Goal: Use online tool/utility: Utilize a website feature to perform a specific function

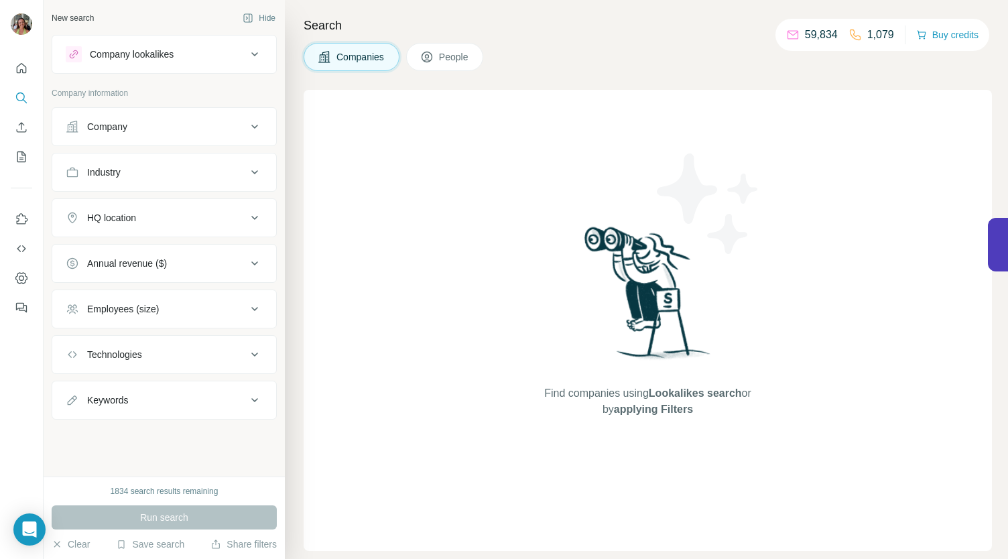
click at [186, 53] on div "Company lookalikes" at bounding box center [156, 54] width 181 height 16
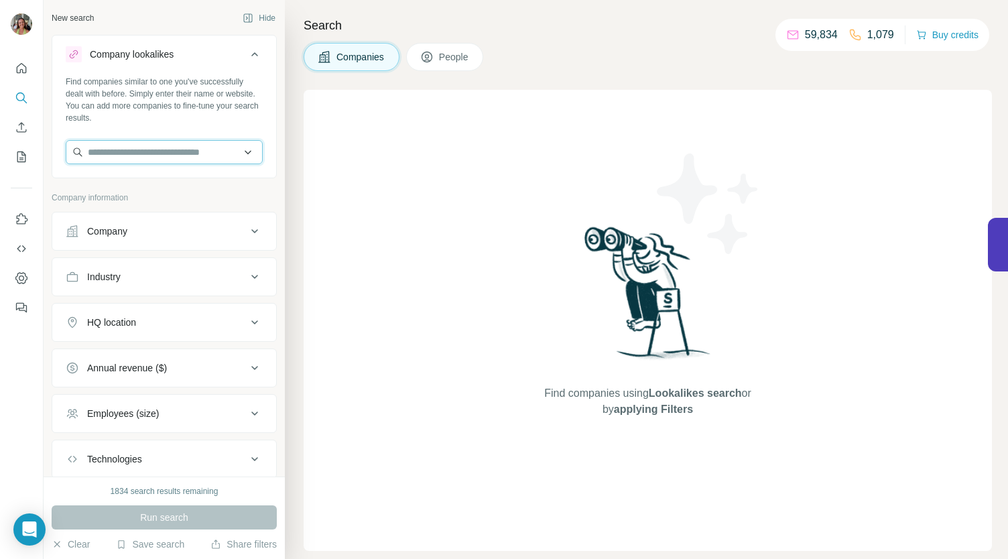
click at [109, 154] on input "text" at bounding box center [164, 152] width 197 height 24
type input "**********"
drag, startPoint x: 217, startPoint y: 154, endPoint x: 67, endPoint y: 147, distance: 150.4
click at [67, 147] on input "**********" at bounding box center [164, 152] width 197 height 24
paste input "**********"
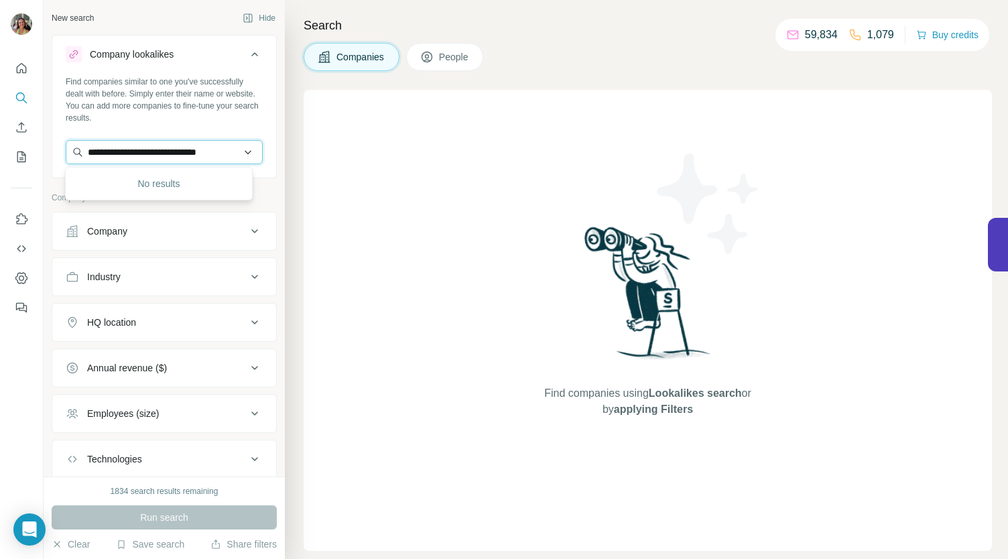
scroll to position [0, 4]
type input "**********"
click at [168, 182] on p "Infinity Group" at bounding box center [135, 182] width 64 height 13
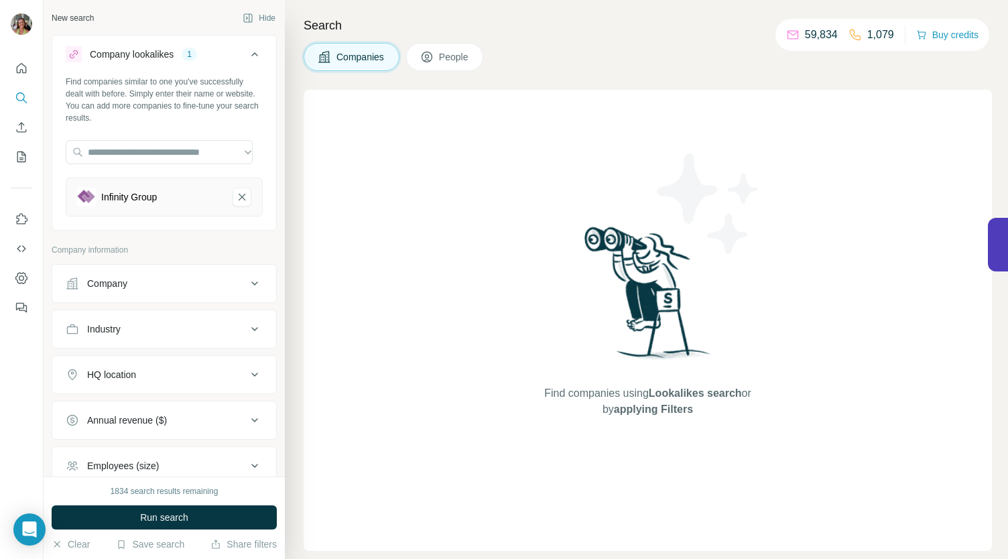
scroll to position [0, 0]
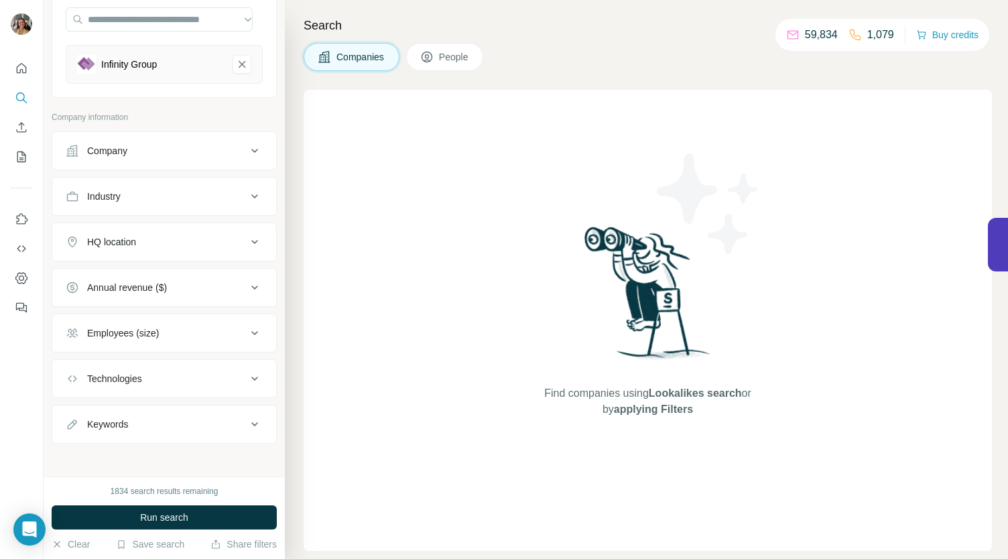
click at [247, 191] on icon at bounding box center [255, 196] width 16 height 16
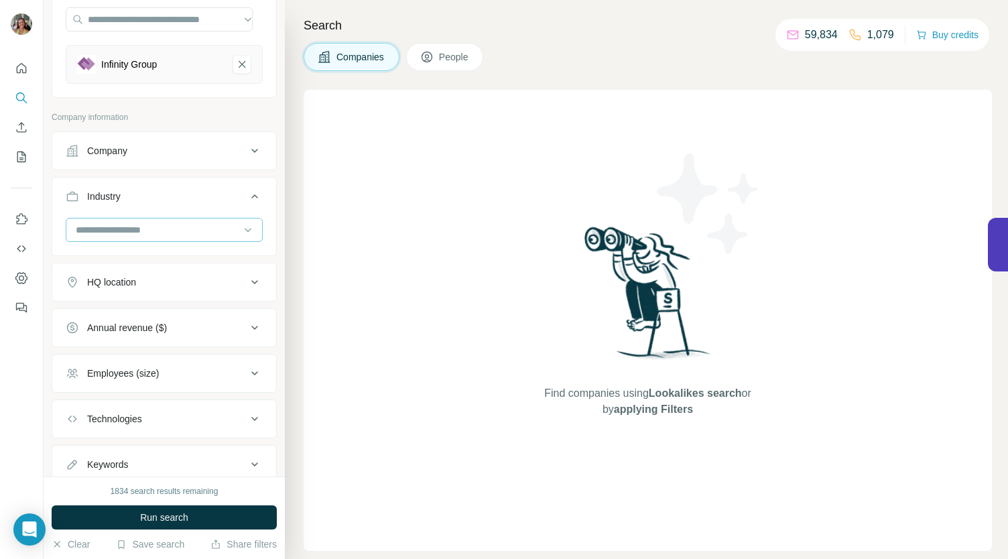
click at [211, 224] on input at bounding box center [157, 230] width 166 height 15
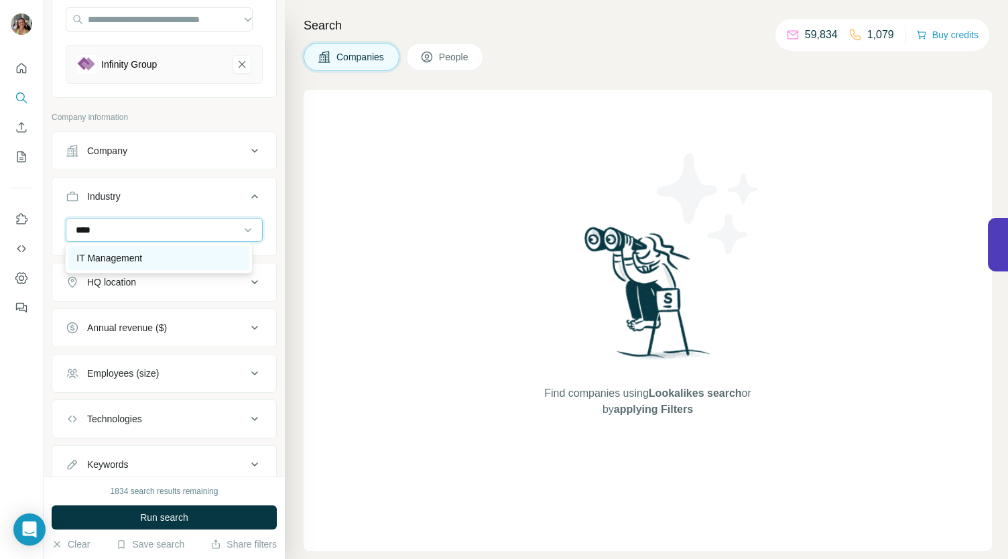
type input "****"
click at [129, 251] on p "IT Management" at bounding box center [109, 257] width 66 height 13
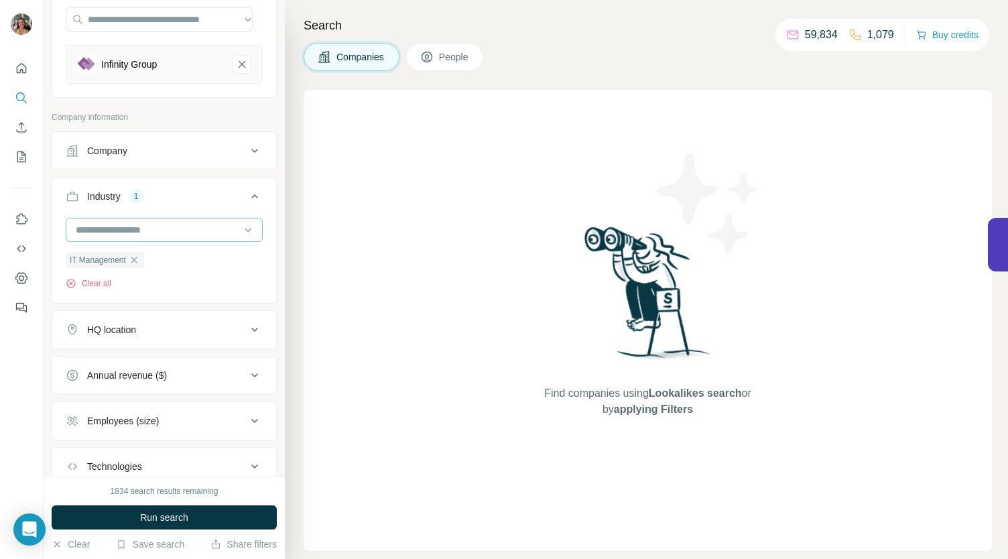
click at [157, 233] on input at bounding box center [157, 230] width 166 height 15
type input "****"
click at [133, 253] on p "IT Infrastructure" at bounding box center [109, 257] width 66 height 13
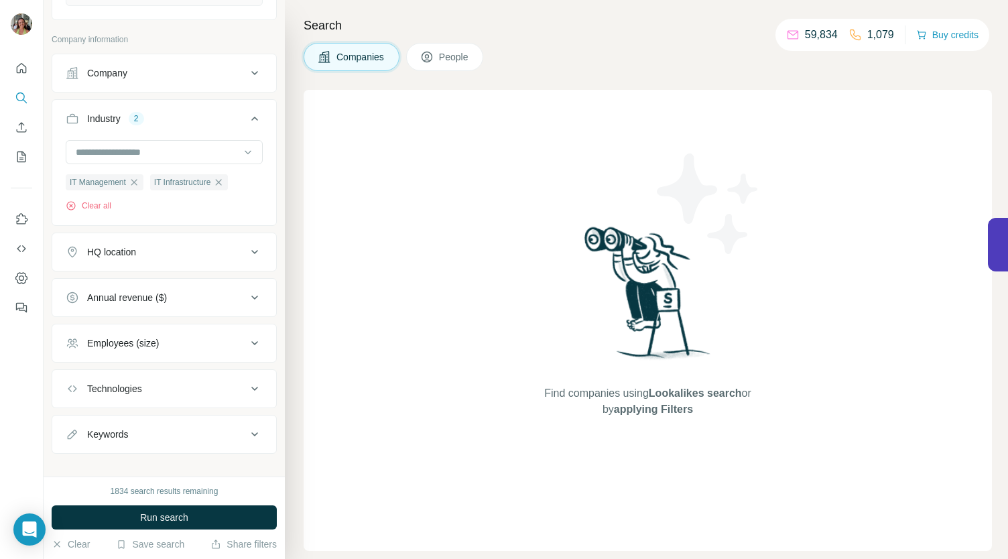
click at [247, 250] on icon at bounding box center [255, 252] width 16 height 16
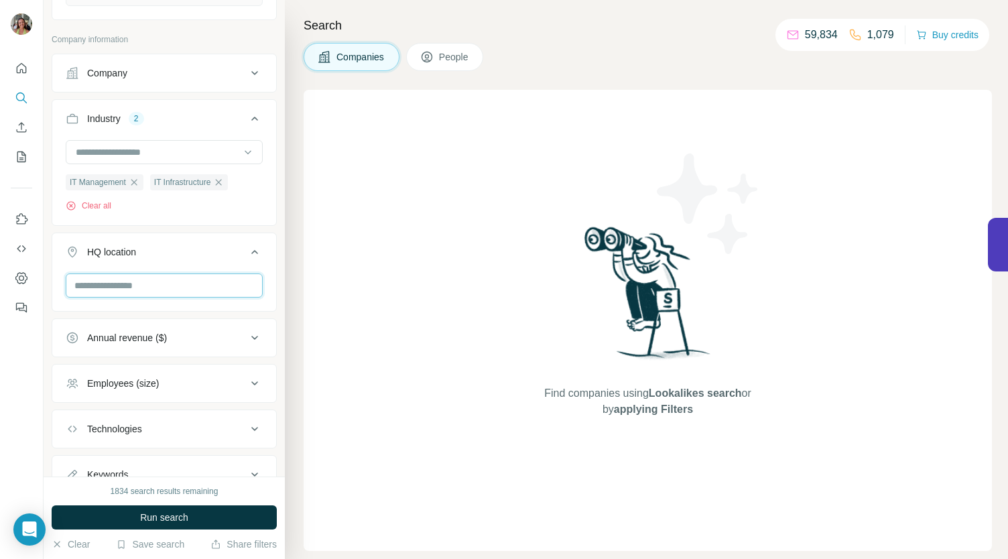
click at [164, 280] on input "text" at bounding box center [164, 286] width 197 height 24
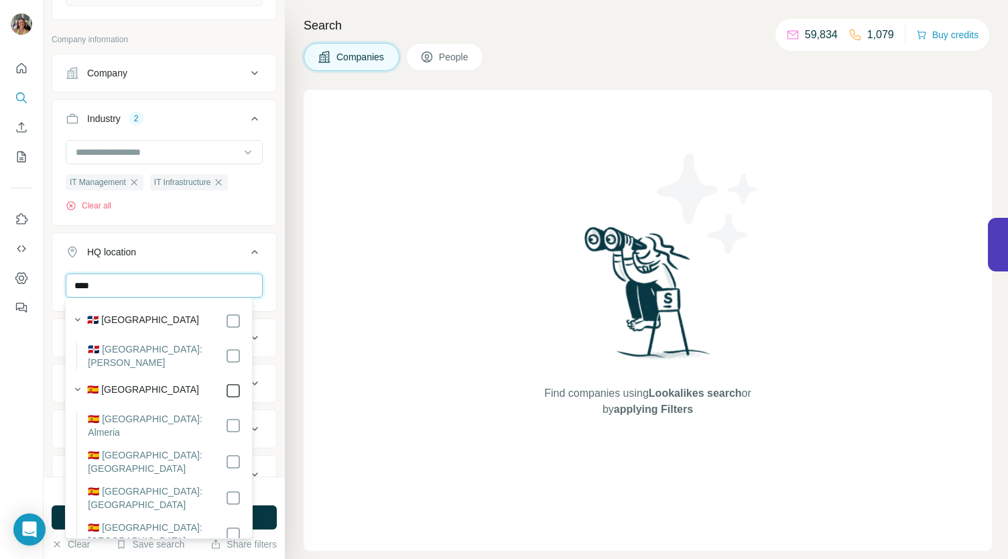
type input "****"
click at [248, 244] on icon at bounding box center [255, 252] width 16 height 16
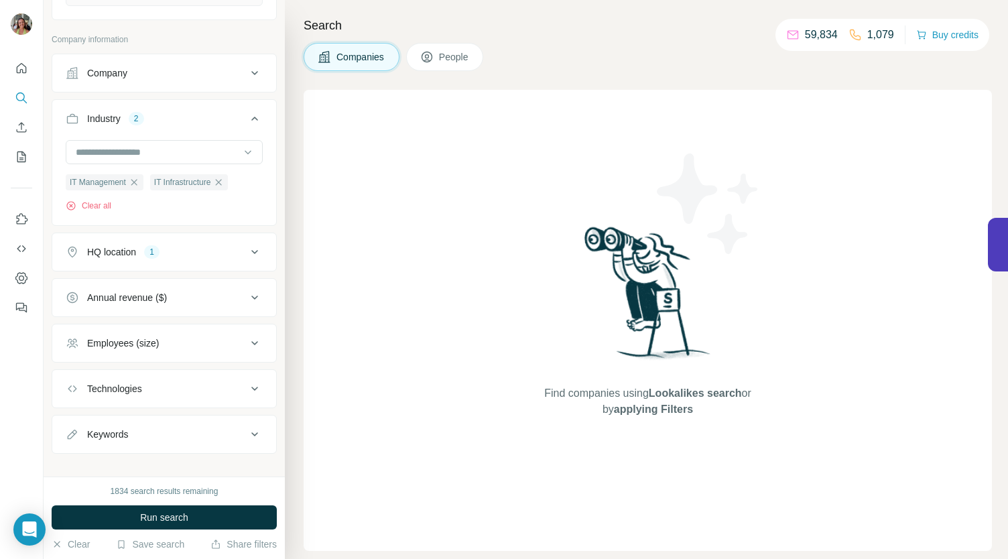
scroll to position [221, 0]
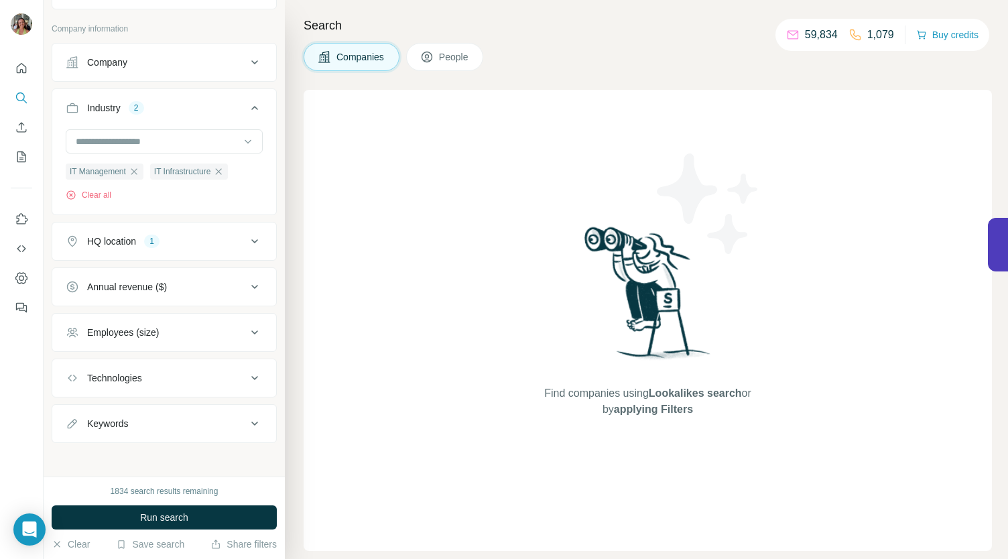
click at [247, 282] on icon at bounding box center [255, 287] width 16 height 16
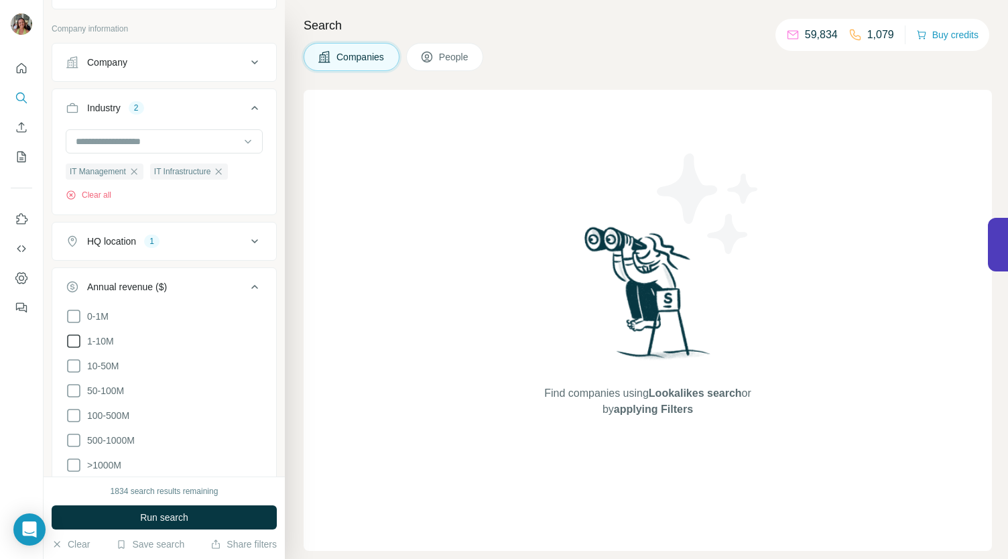
click at [102, 341] on span "1-10M" at bounding box center [98, 341] width 32 height 13
click at [252, 281] on icon at bounding box center [255, 287] width 16 height 16
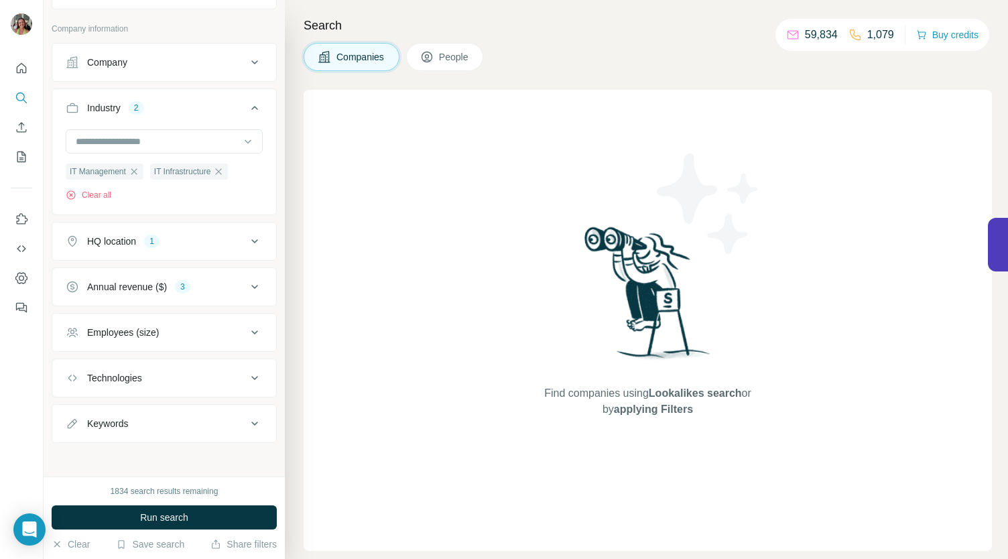
click at [255, 330] on button "Employees (size)" at bounding box center [164, 332] width 224 height 32
click at [98, 406] on span "11-50" at bounding box center [97, 411] width 30 height 13
click at [82, 434] on span "51-200" at bounding box center [99, 436] width 35 height 13
click at [105, 459] on span "201-500" at bounding box center [102, 461] width 40 height 13
click at [247, 334] on icon at bounding box center [255, 333] width 16 height 16
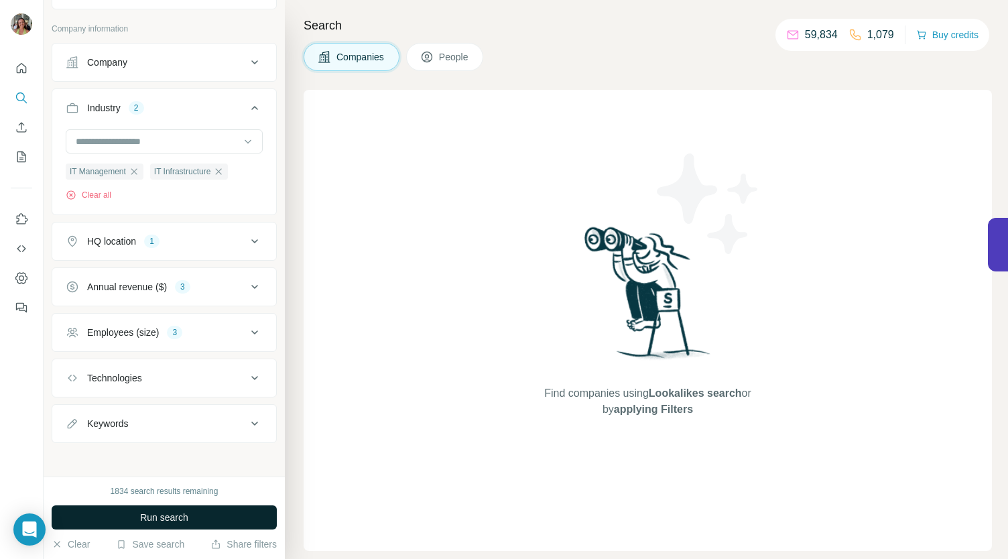
click at [151, 511] on span "Run search" at bounding box center [164, 517] width 48 height 13
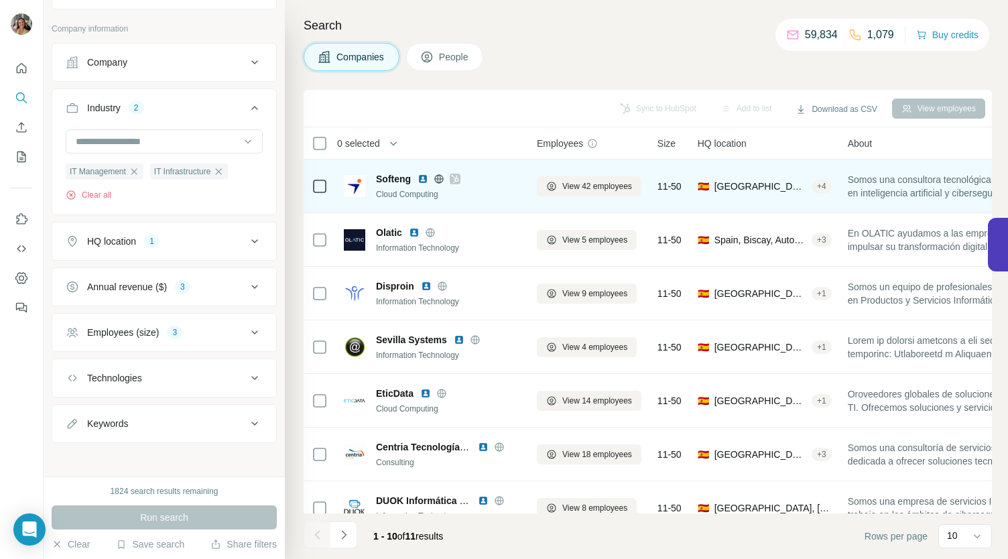
click at [423, 176] on img at bounding box center [423, 179] width 11 height 11
click at [425, 176] on img at bounding box center [423, 179] width 11 height 11
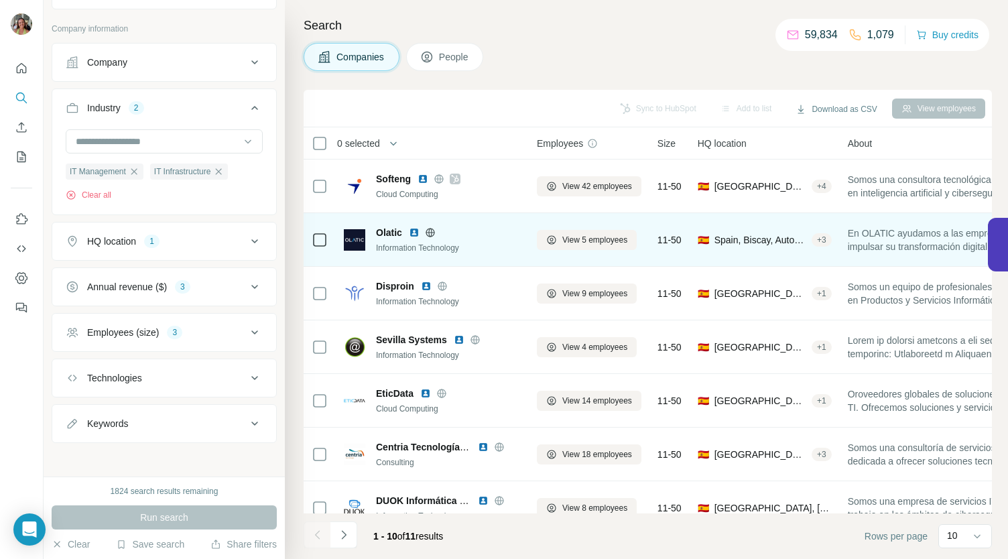
click at [413, 234] on img at bounding box center [414, 232] width 11 height 11
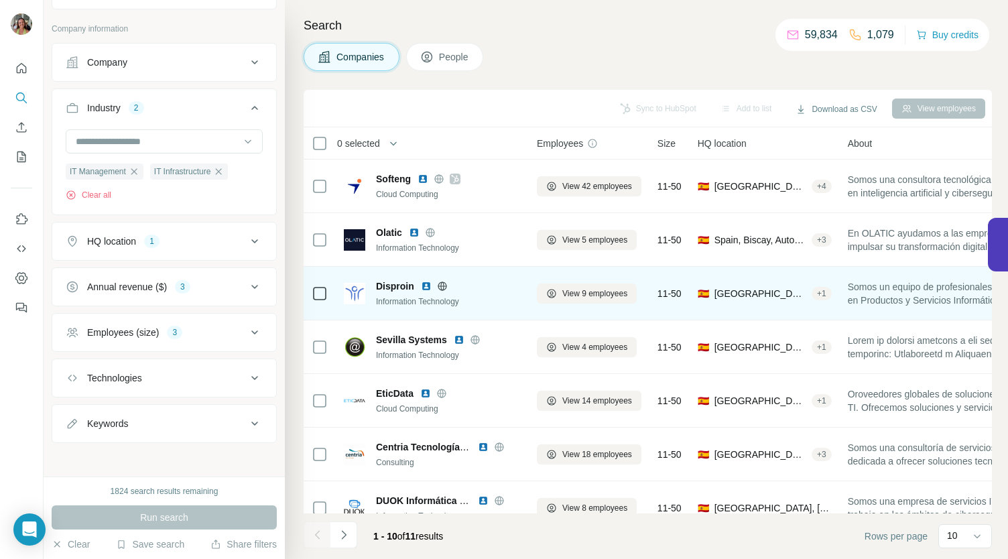
click at [424, 289] on img at bounding box center [426, 286] width 11 height 11
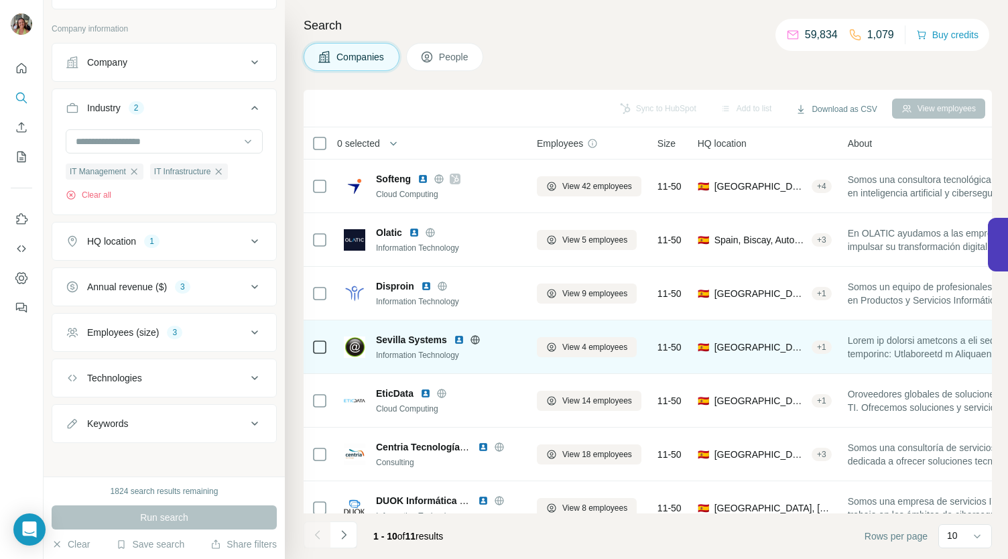
click at [457, 340] on img at bounding box center [459, 340] width 11 height 11
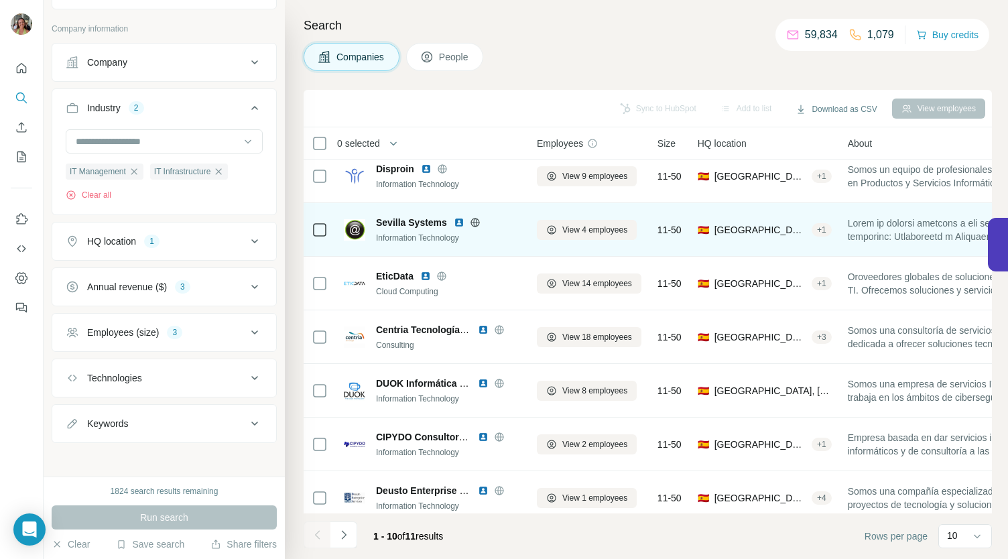
scroll to position [118, 0]
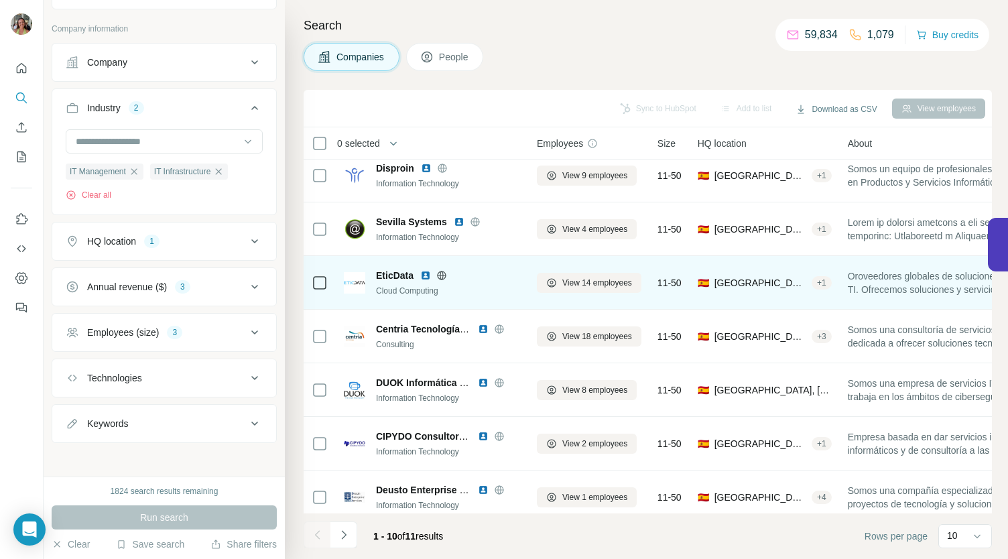
click at [429, 276] on img at bounding box center [425, 275] width 11 height 11
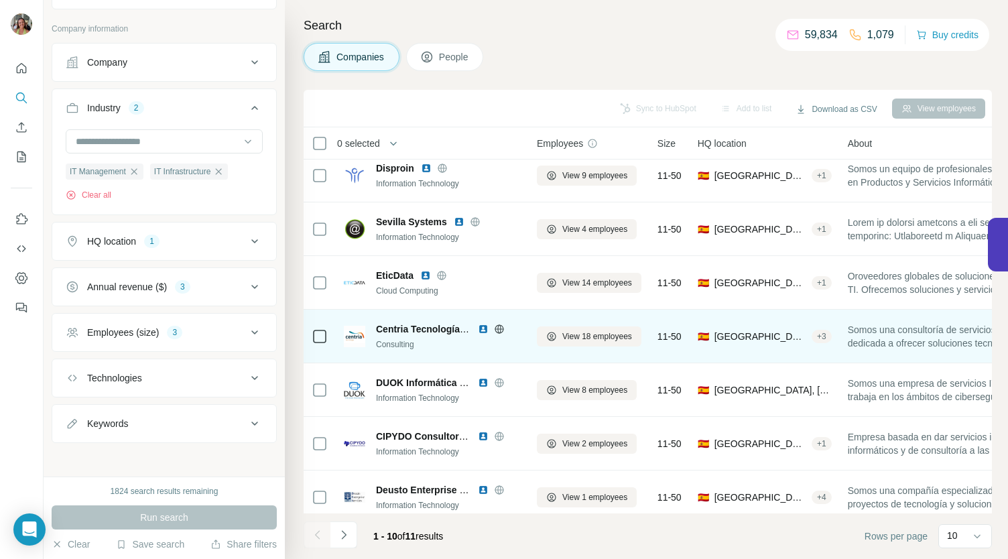
click at [483, 328] on img at bounding box center [483, 329] width 11 height 11
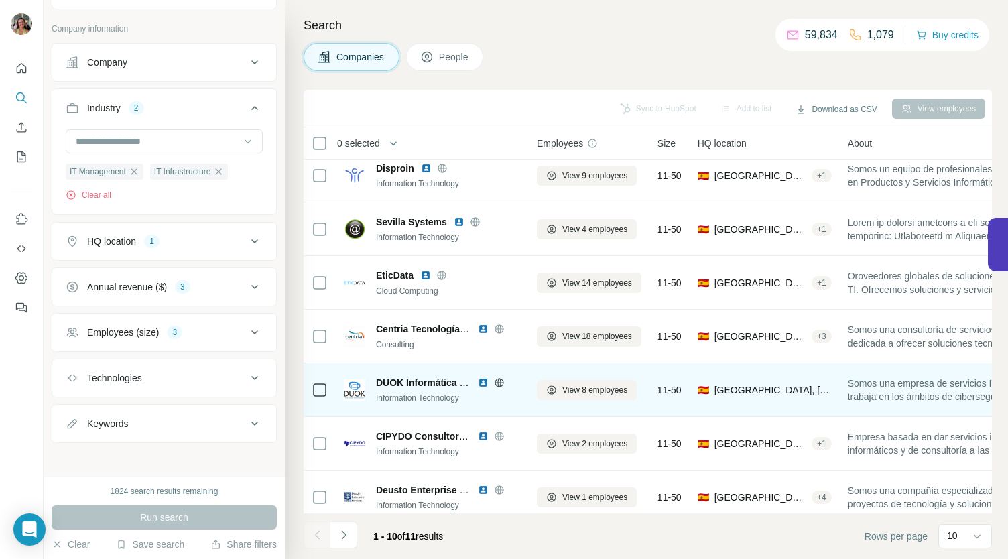
click at [483, 380] on img at bounding box center [483, 383] width 11 height 11
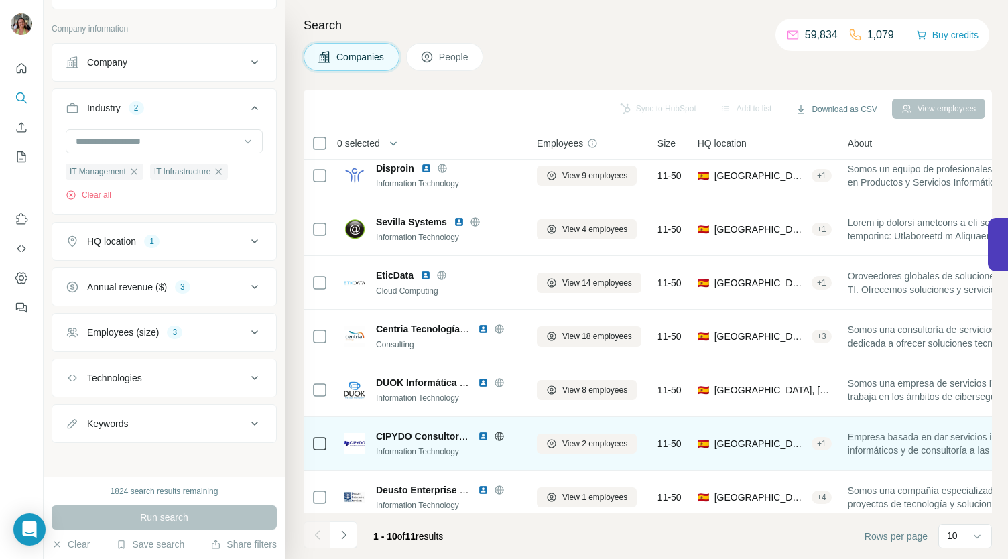
click at [481, 435] on img at bounding box center [483, 436] width 11 height 11
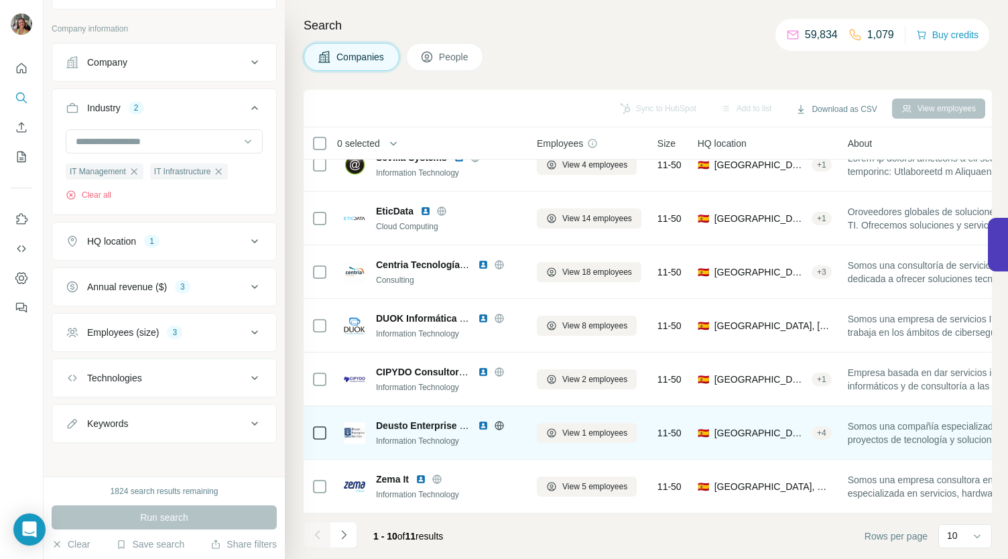
click at [483, 420] on img at bounding box center [483, 425] width 11 height 11
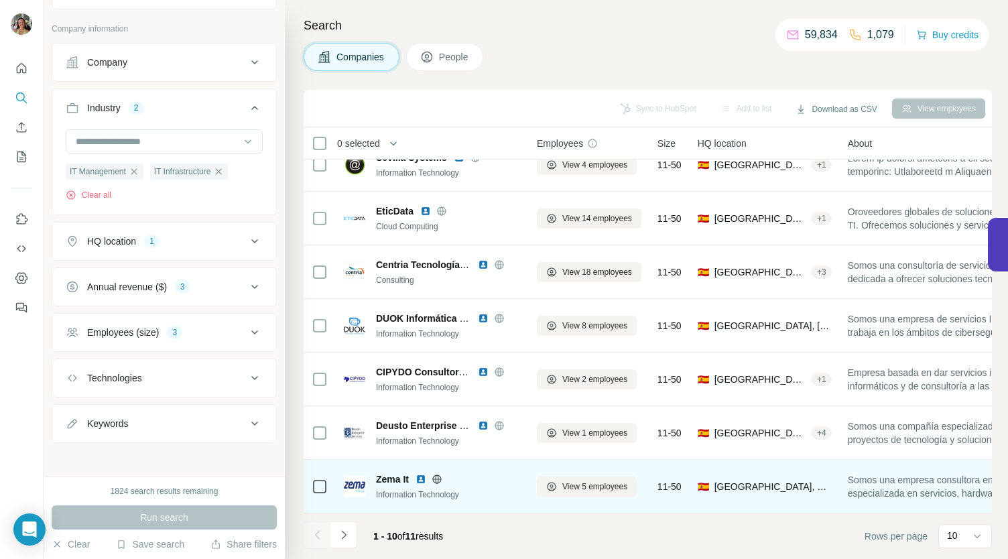
click at [424, 474] on img at bounding box center [421, 479] width 11 height 11
